Goal: Check status

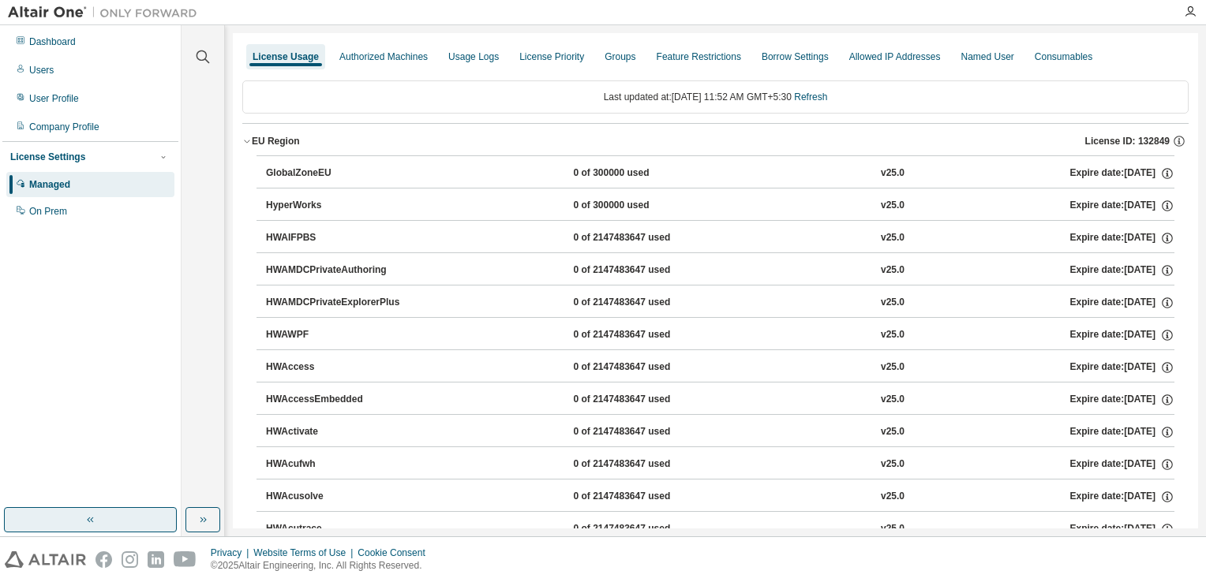
click at [136, 519] on button "button" at bounding box center [90, 519] width 173 height 25
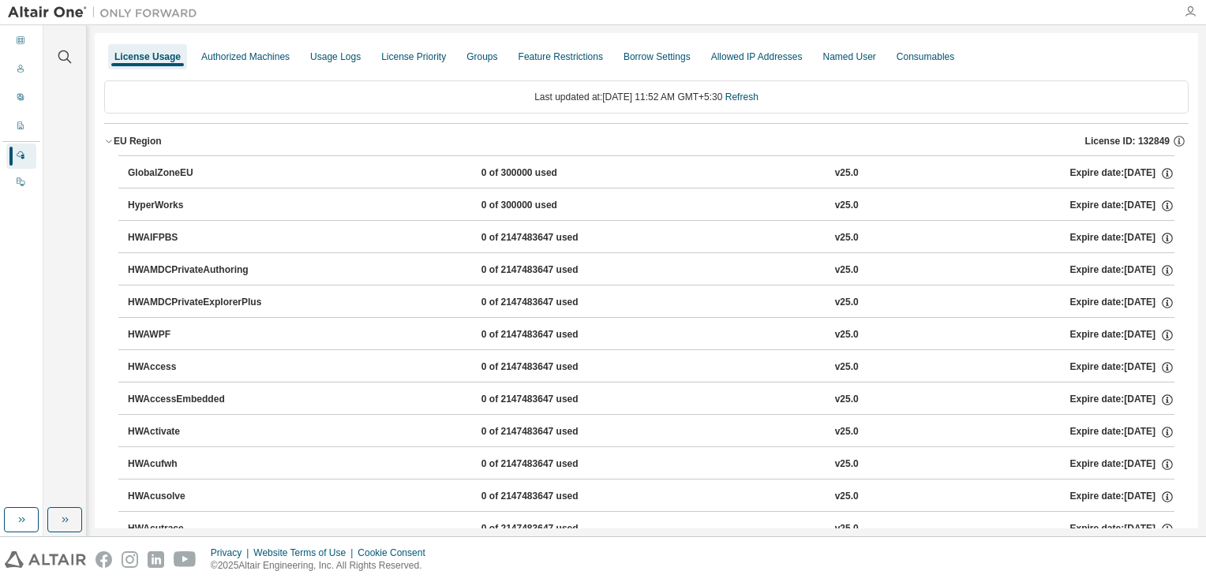
click at [1187, 13] on icon "button" at bounding box center [1190, 12] width 13 height 13
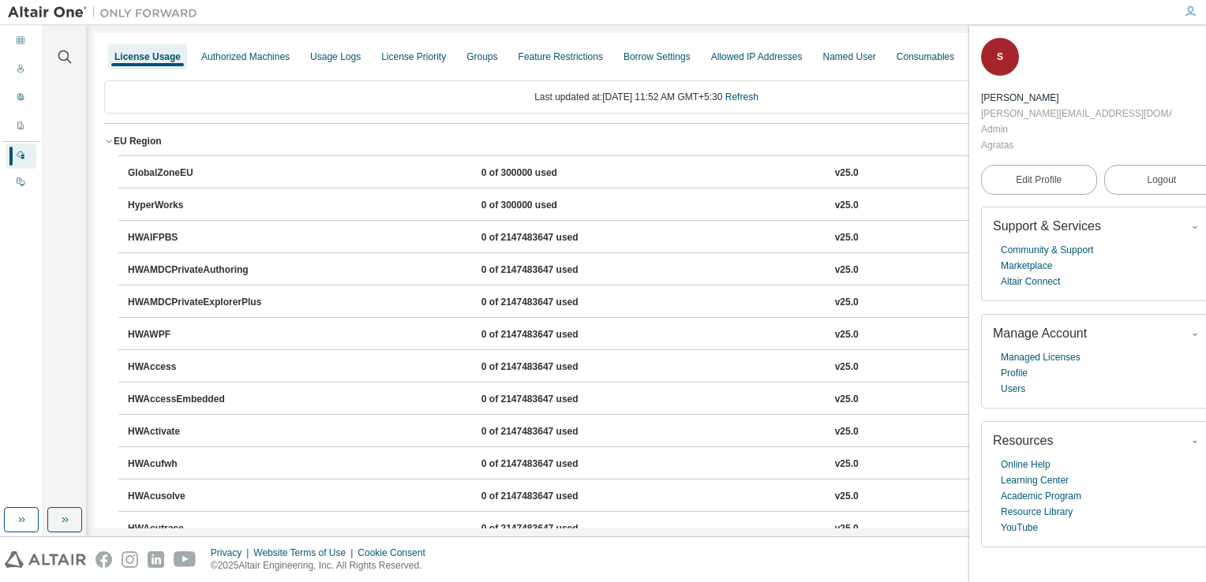
click at [1205, 50] on icon "button" at bounding box center [1209, 47] width 9 height 9
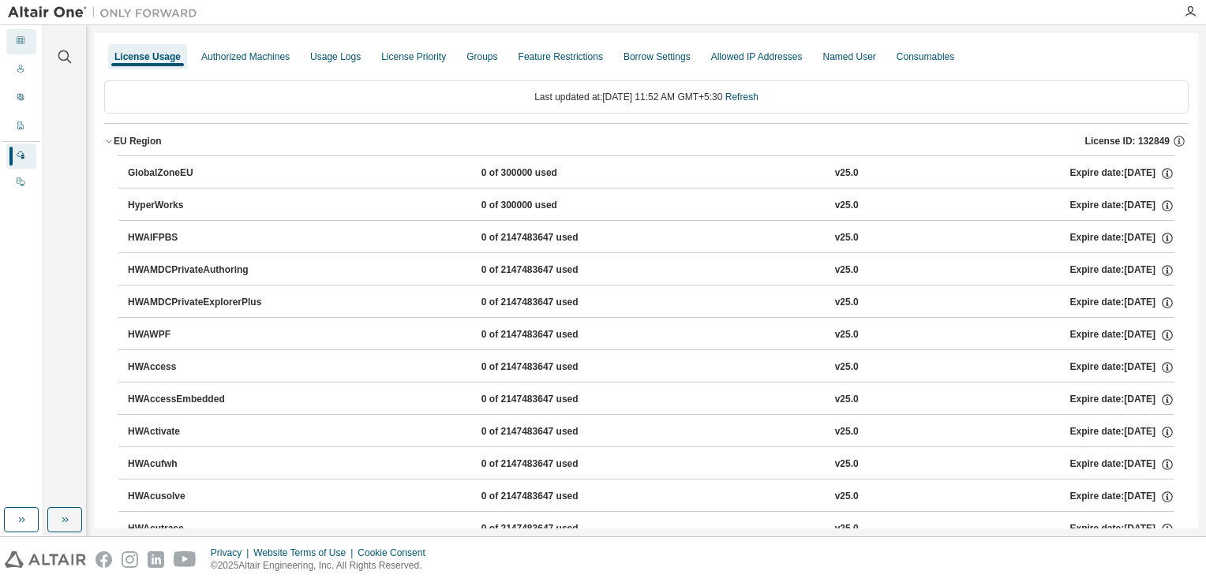
click at [22, 39] on icon at bounding box center [21, 40] width 8 height 8
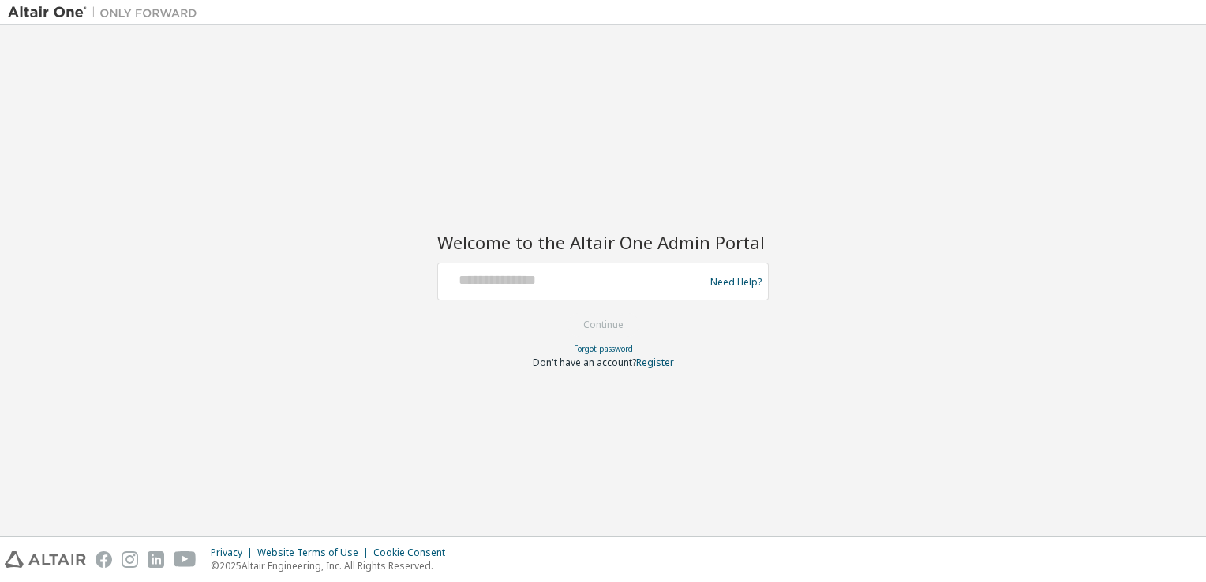
click at [66, 11] on img at bounding box center [106, 13] width 197 height 16
click at [1032, 204] on div "Welcome to the Altair One Admin Portal Need Help? Please make sure that you pro…" at bounding box center [603, 281] width 1190 height 496
